Goal: Check status: Check status

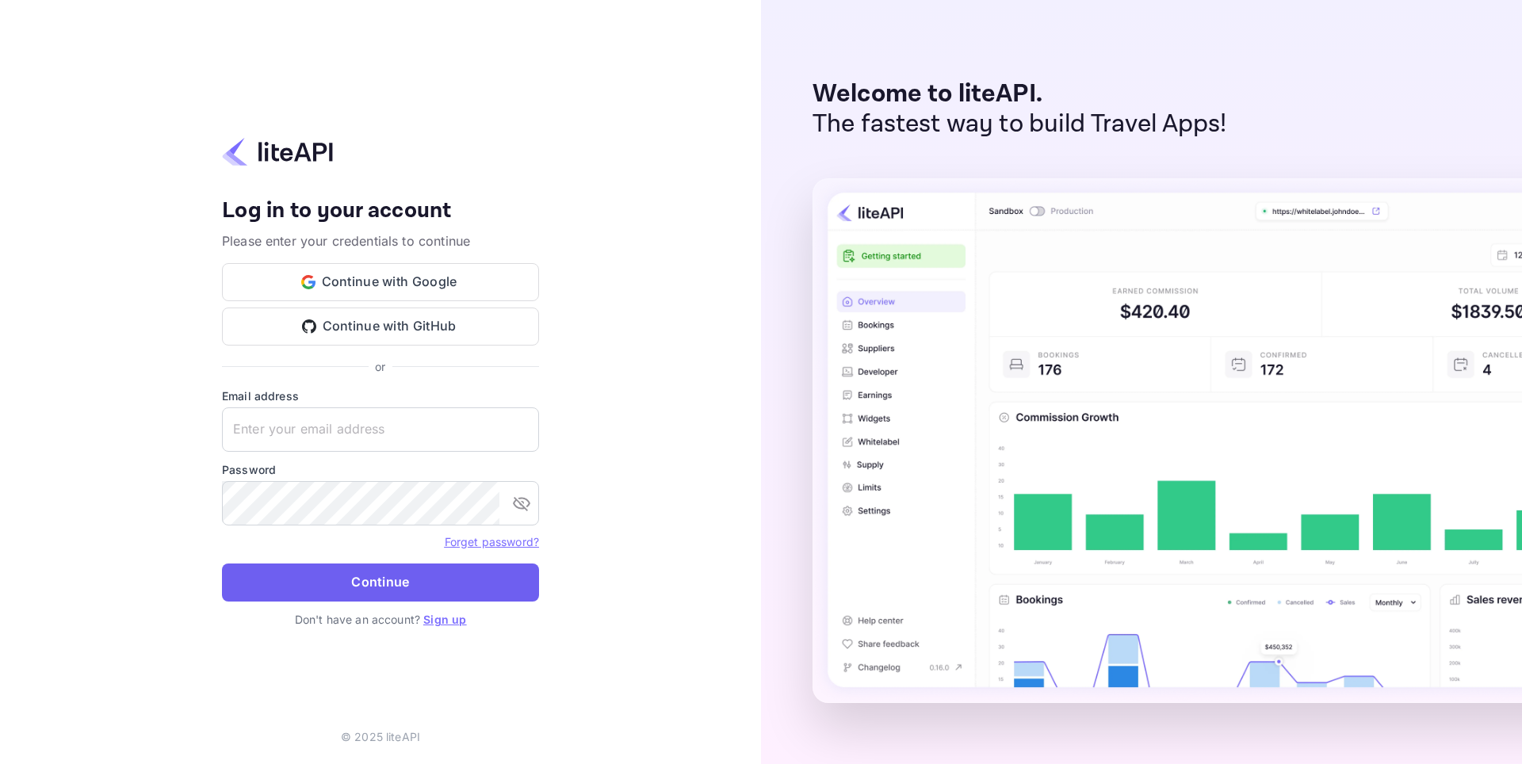
type input "[EMAIL_ADDRESS][DOMAIN_NAME]"
click at [364, 580] on button "Continue" at bounding box center [380, 583] width 317 height 38
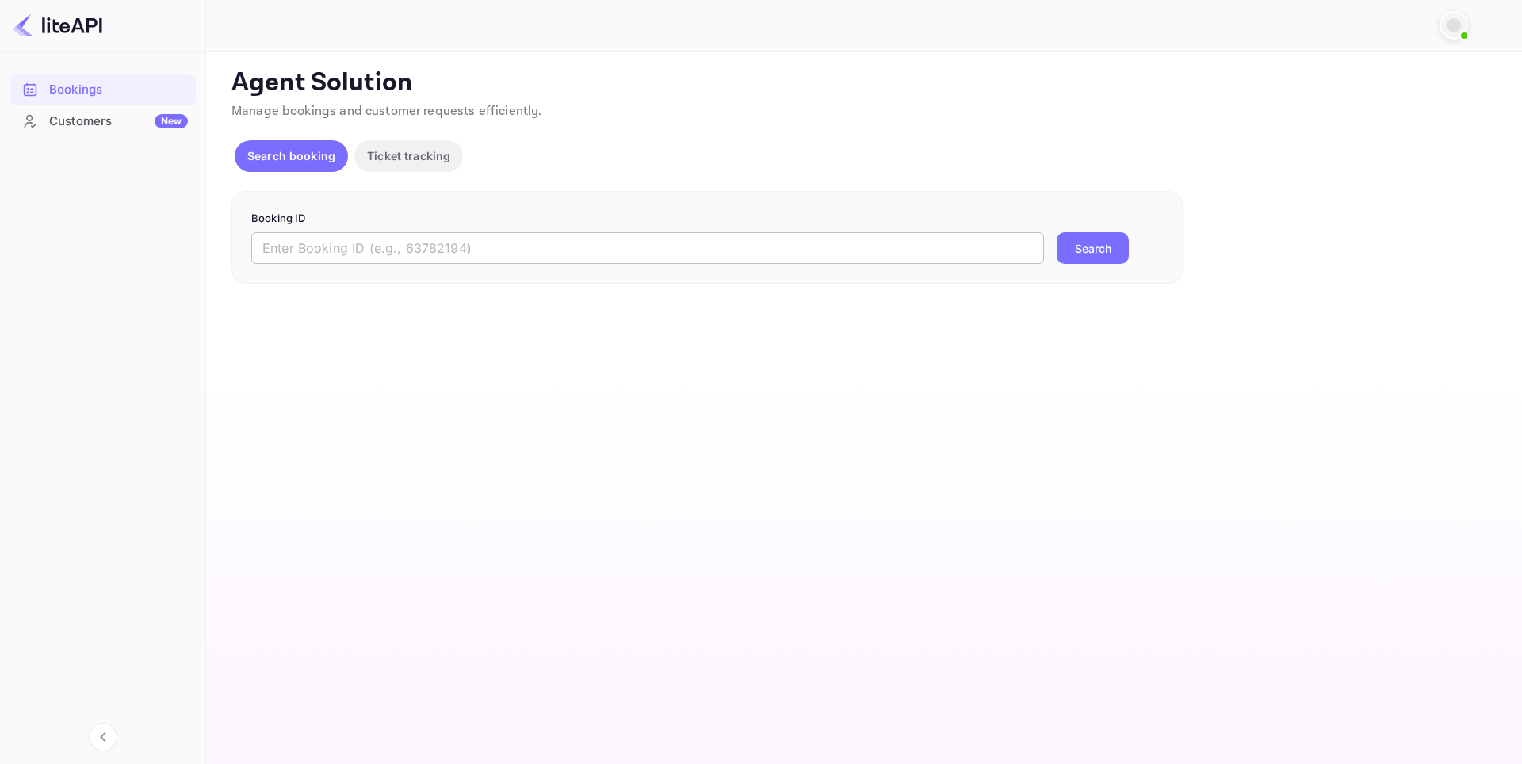
click at [322, 249] on input "text" at bounding box center [647, 248] width 793 height 32
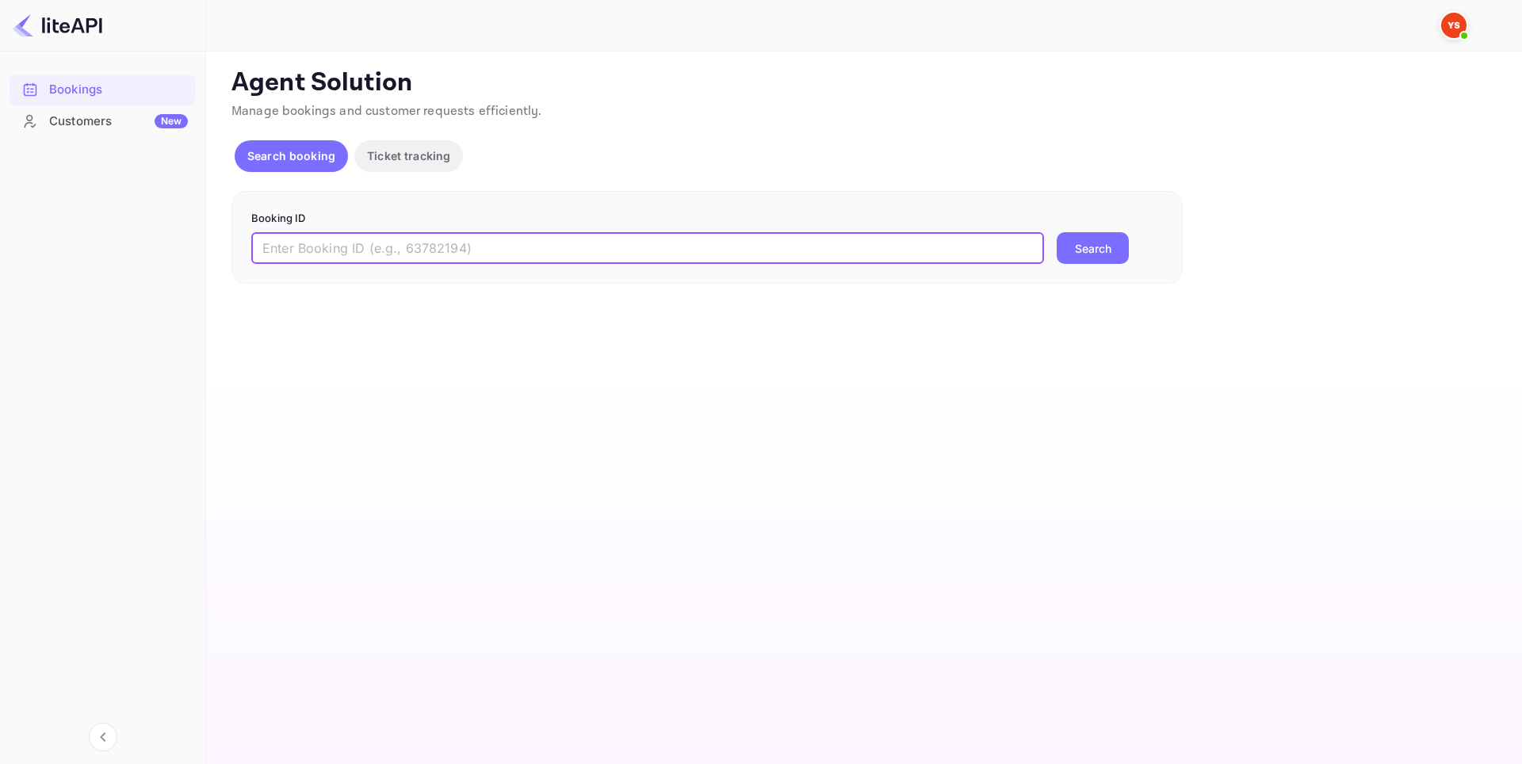
paste input "9282727"
type input "9282727"
click at [1092, 247] on button "Search" at bounding box center [1093, 248] width 72 height 32
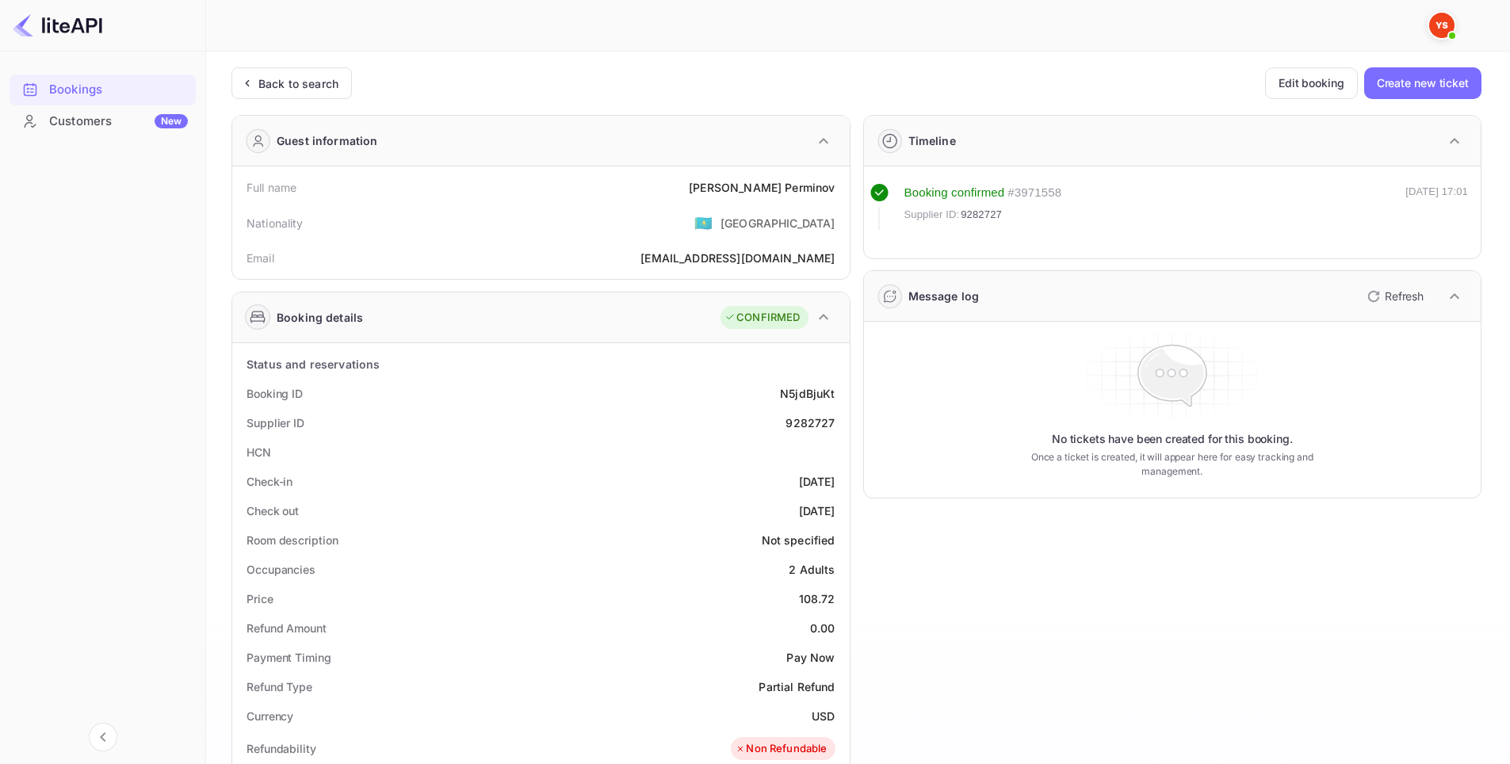
click at [574, 434] on div "Supplier ID 9282727" at bounding box center [541, 422] width 605 height 29
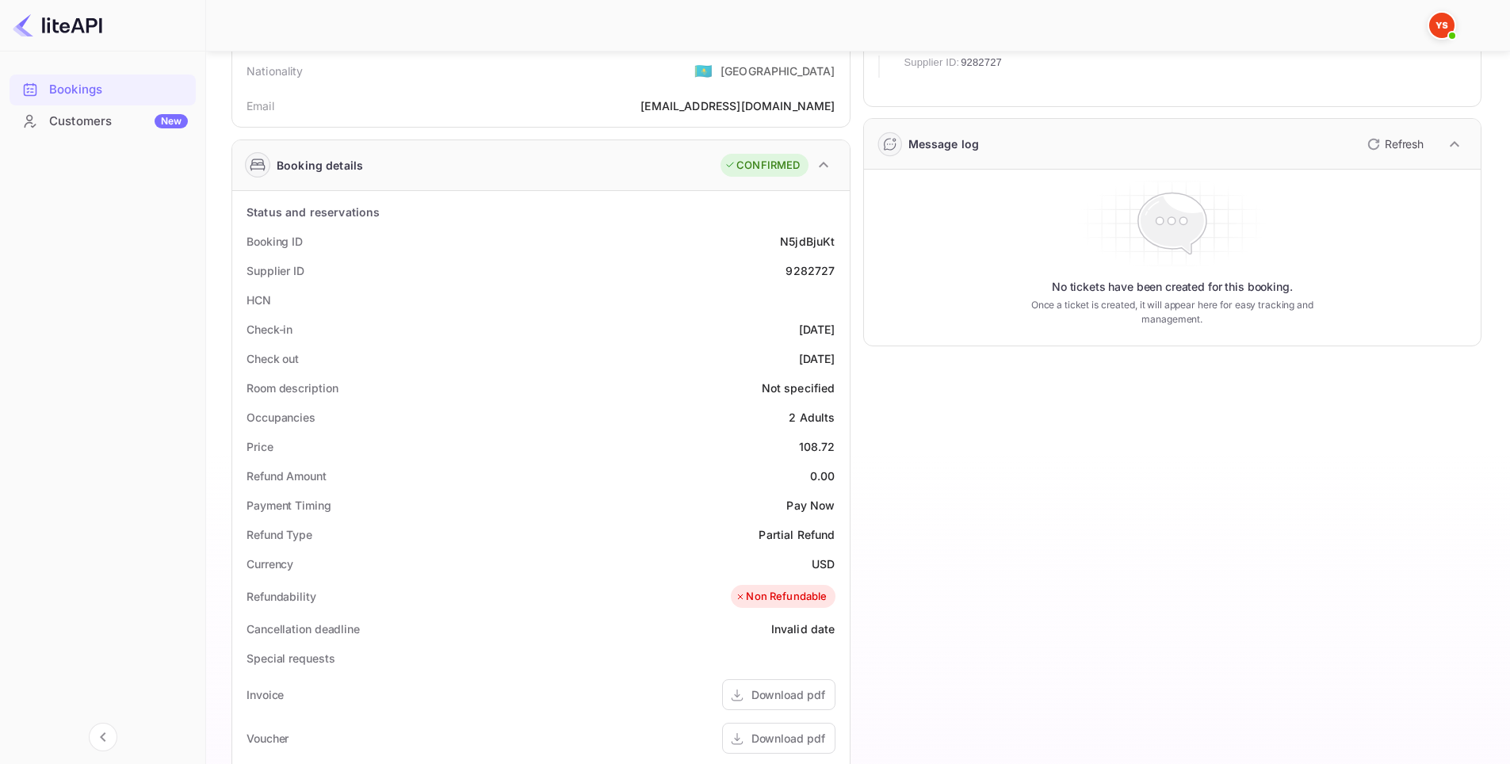
scroll to position [159, 0]
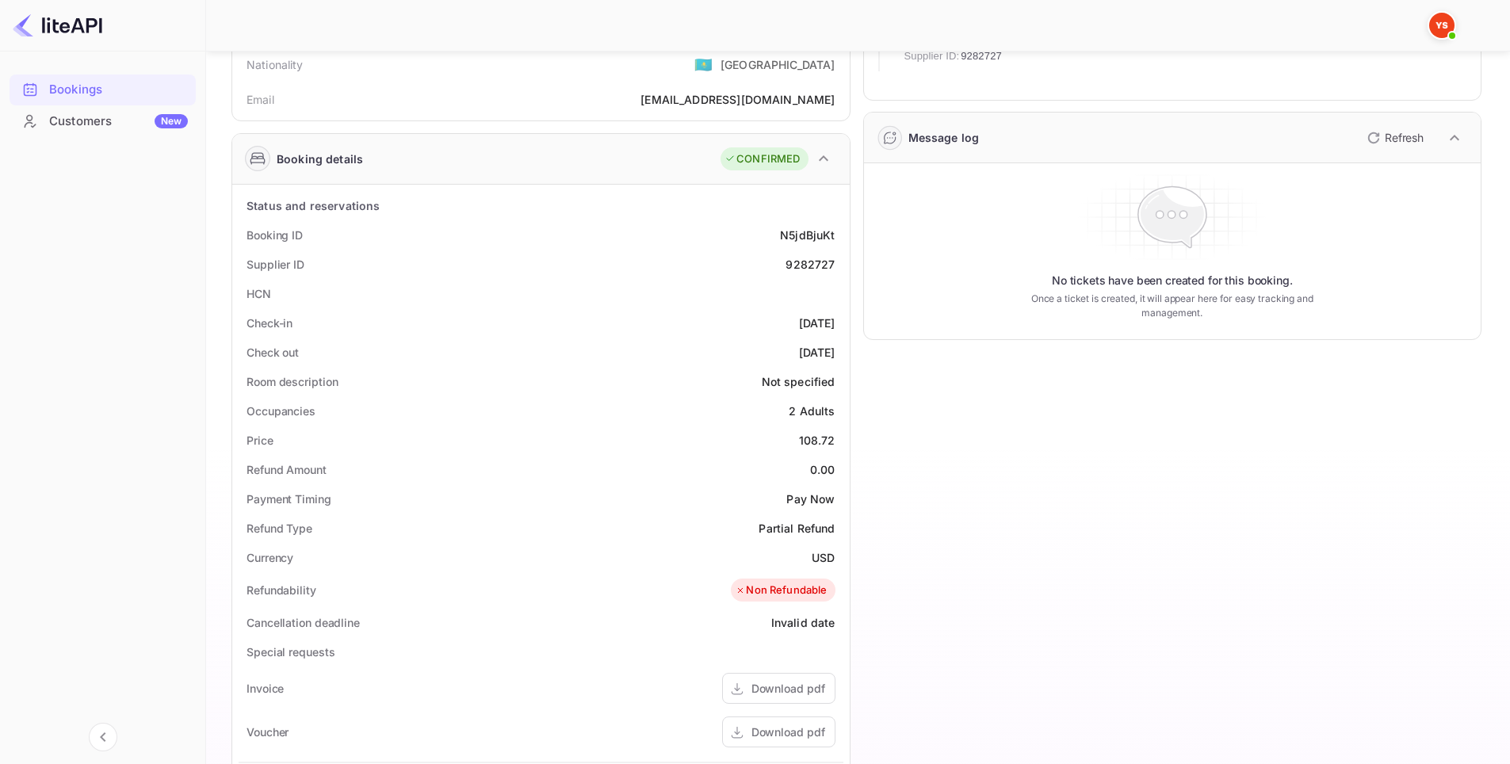
click at [570, 469] on div "Refund Amount 0.00" at bounding box center [541, 469] width 605 height 29
click at [668, 509] on div "Payment Timing Pay Now" at bounding box center [541, 498] width 605 height 29
click at [610, 479] on div "Refund Amount 0.00" at bounding box center [541, 469] width 605 height 29
click at [718, 487] on div "Payment Timing Pay Now" at bounding box center [541, 498] width 605 height 29
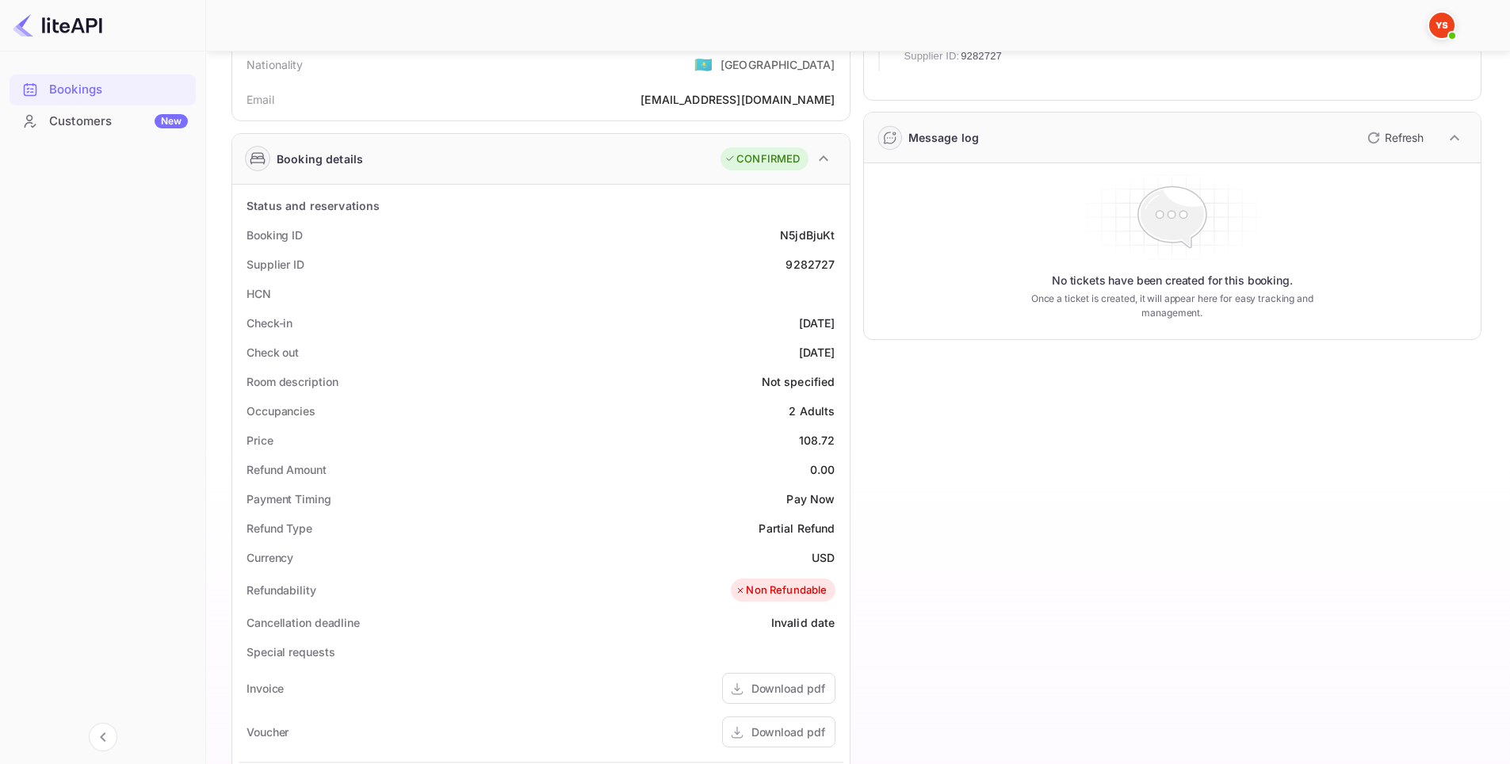
click at [718, 487] on div "Payment Timing Pay Now" at bounding box center [541, 498] width 605 height 29
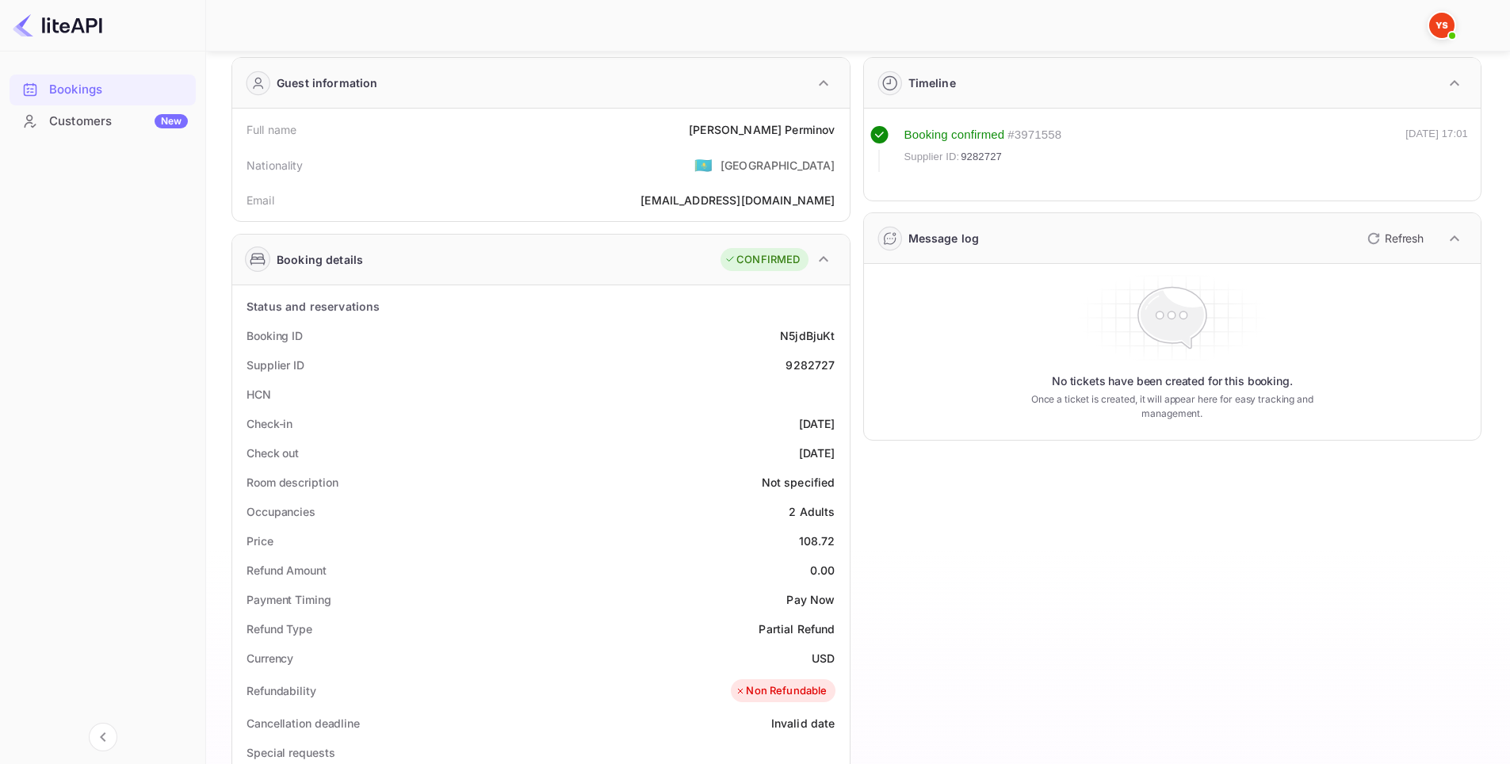
scroll to position [0, 0]
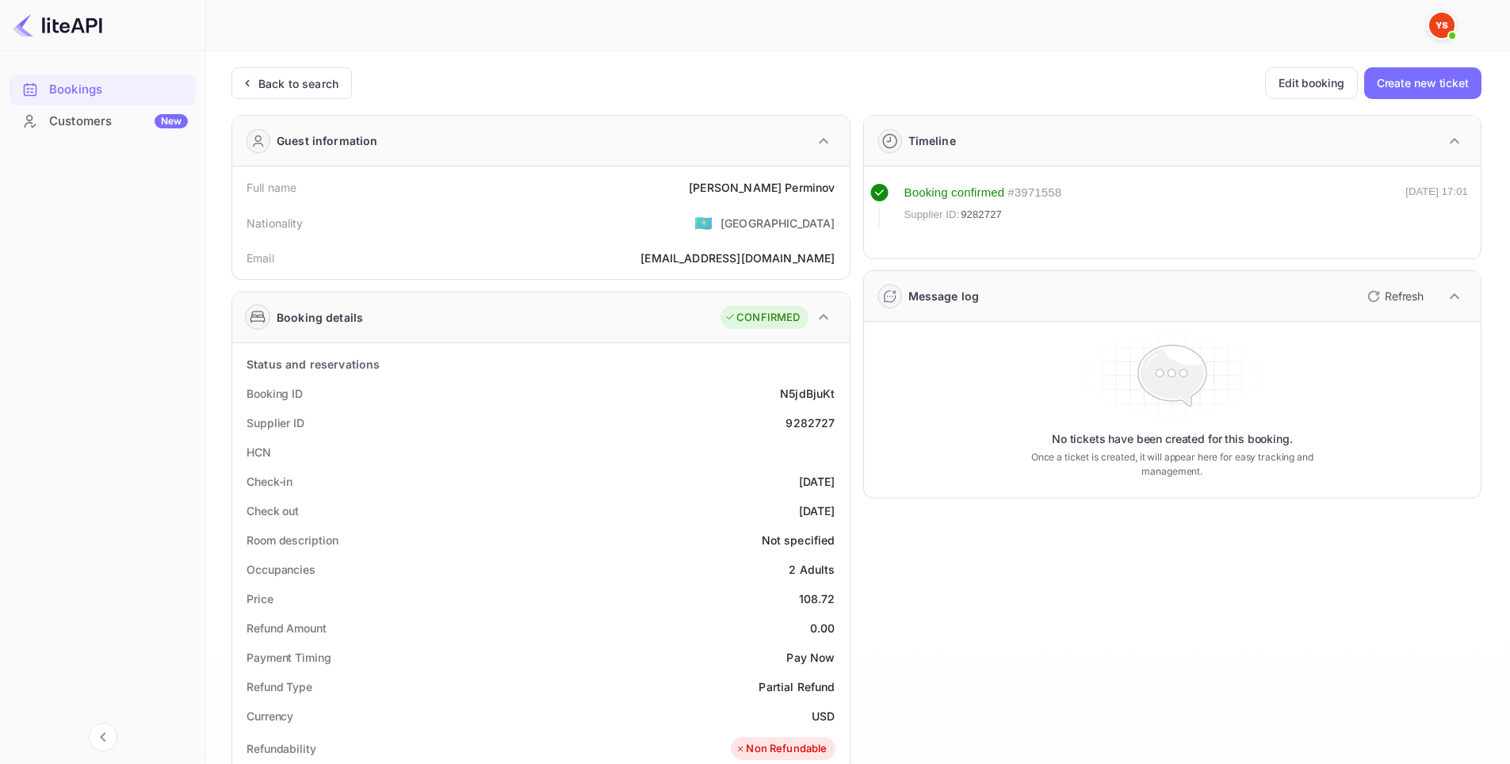
click at [613, 486] on div "Check-in 2025-09-05" at bounding box center [541, 481] width 605 height 29
drag, startPoint x: 777, startPoint y: 388, endPoint x: 843, endPoint y: 386, distance: 65.8
click at [843, 386] on div "Booking ID N5jdBjuKt" at bounding box center [541, 393] width 605 height 29
copy div "N5jdBjuKt"
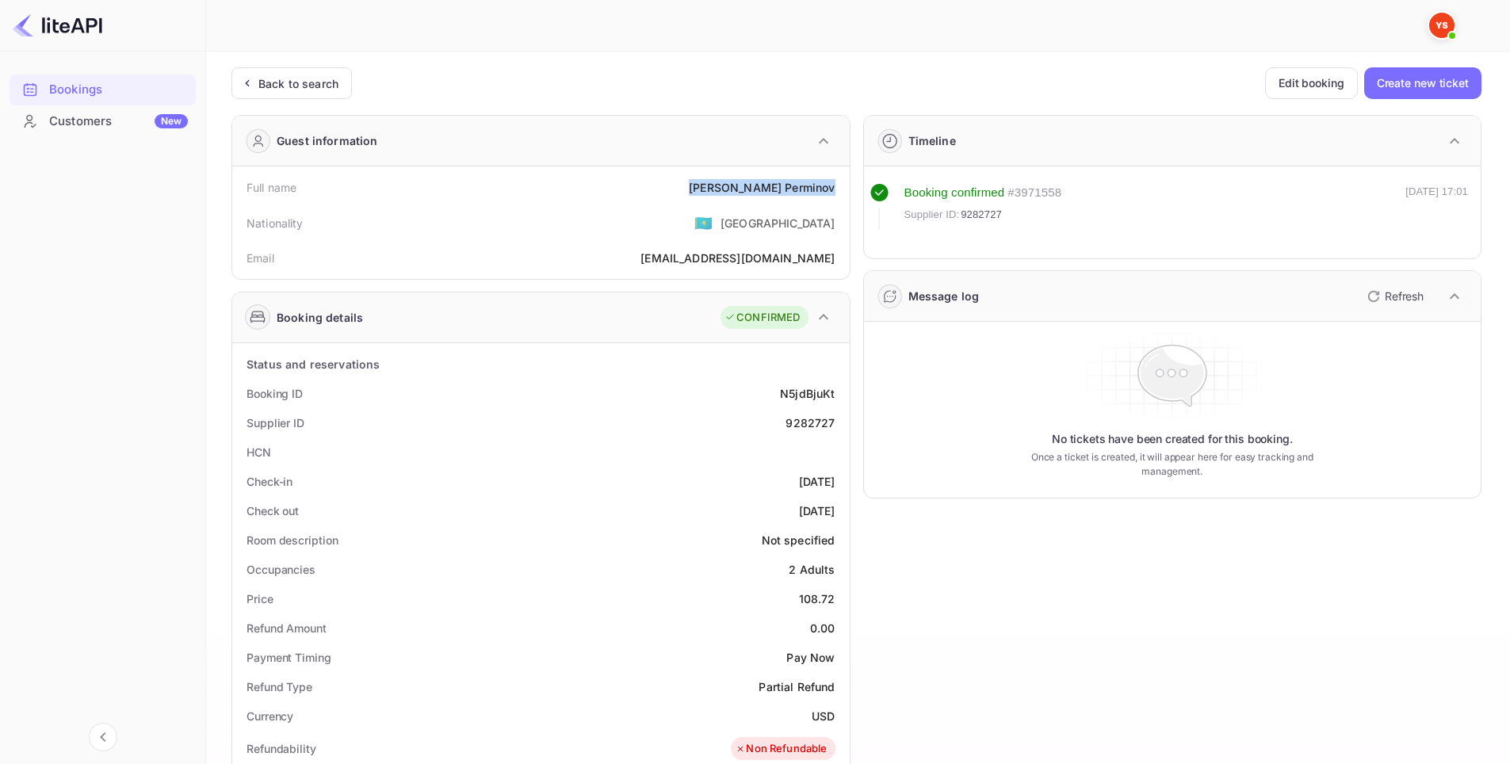
drag, startPoint x: 731, startPoint y: 183, endPoint x: 844, endPoint y: 185, distance: 112.6
click at [844, 185] on div "Full name Ivan Perminov Nationality 🇰🇿 Kazakhstan Email vanya.perminov2011@yand…" at bounding box center [541, 222] width 618 height 113
copy div "Ivan Perminov"
drag, startPoint x: 799, startPoint y: 478, endPoint x: 844, endPoint y: 483, distance: 44.7
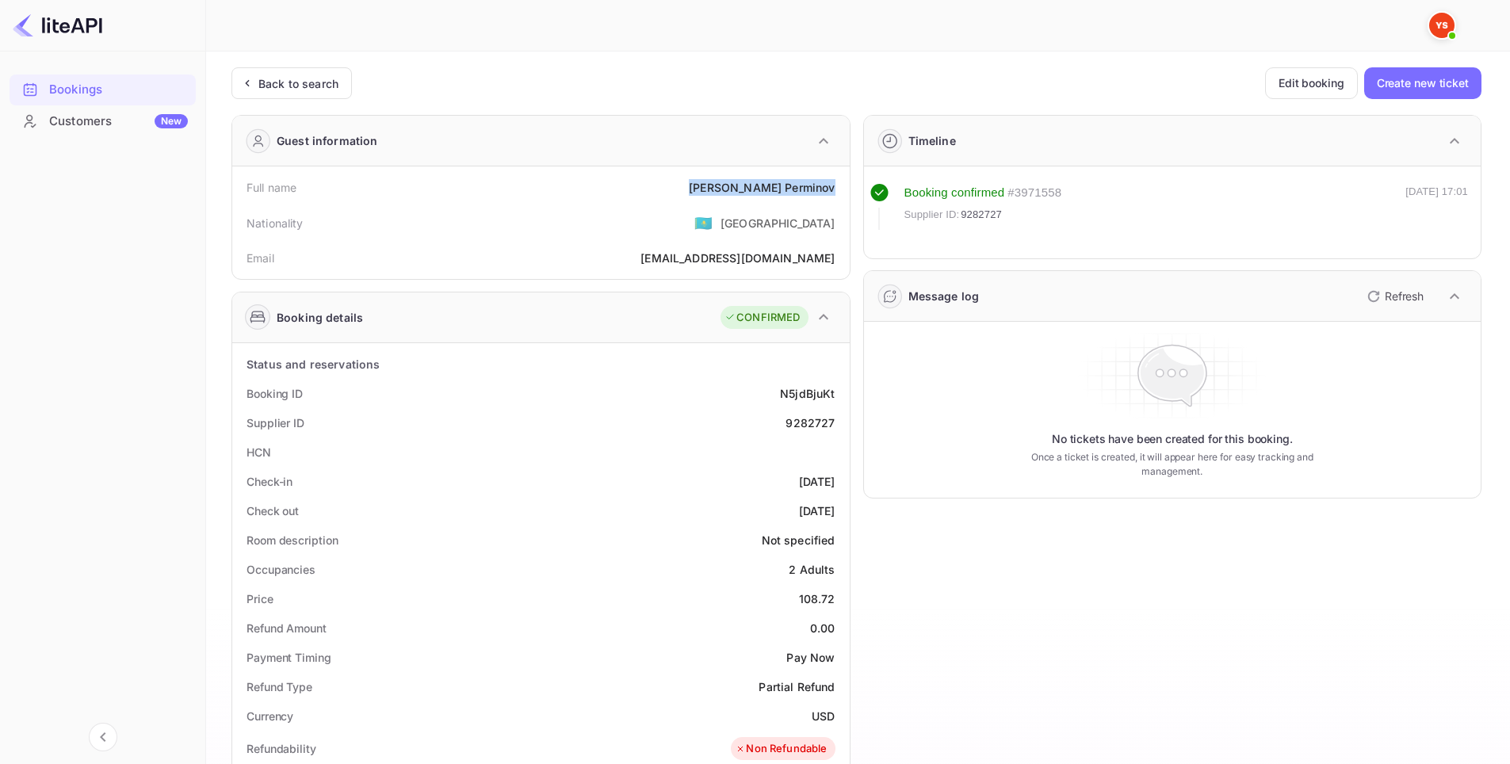
copy div "2025-09-05"
drag, startPoint x: 790, startPoint y: 501, endPoint x: 837, endPoint y: 500, distance: 47.6
click at [837, 500] on div "Check out 2025-09-06" at bounding box center [541, 510] width 605 height 29
copy div "2025-09-06"
